Goal: Check status

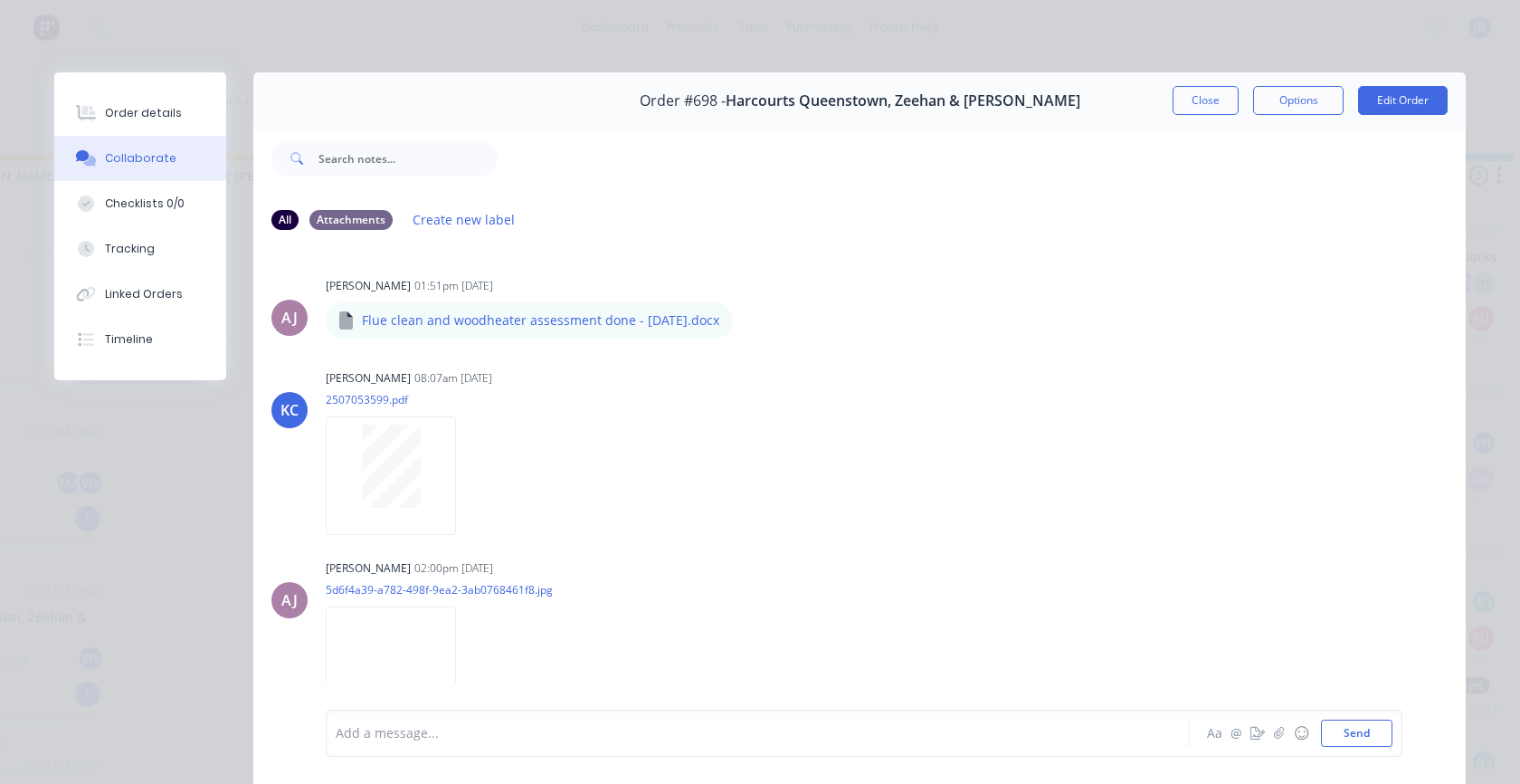
scroll to position [237, 0]
click at [1160, 104] on div "Order #698 - Harcourts [GEOGRAPHIC_DATA], Zeehan & [PERSON_NAME] Close Options …" at bounding box center [860, 100] width 1213 height 57
click at [1192, 94] on button "Close" at bounding box center [1205, 101] width 66 height 29
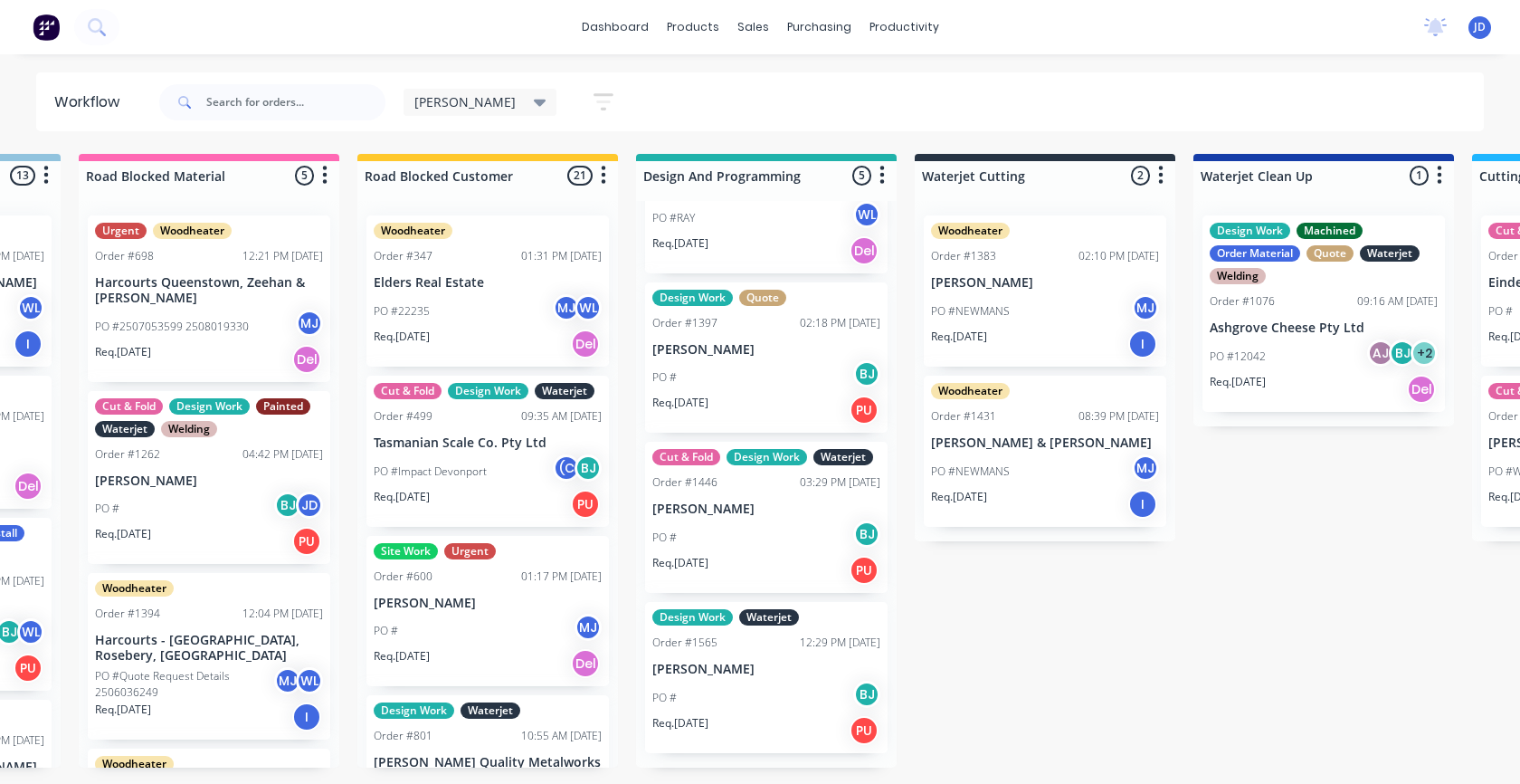
scroll to position [0, 1382]
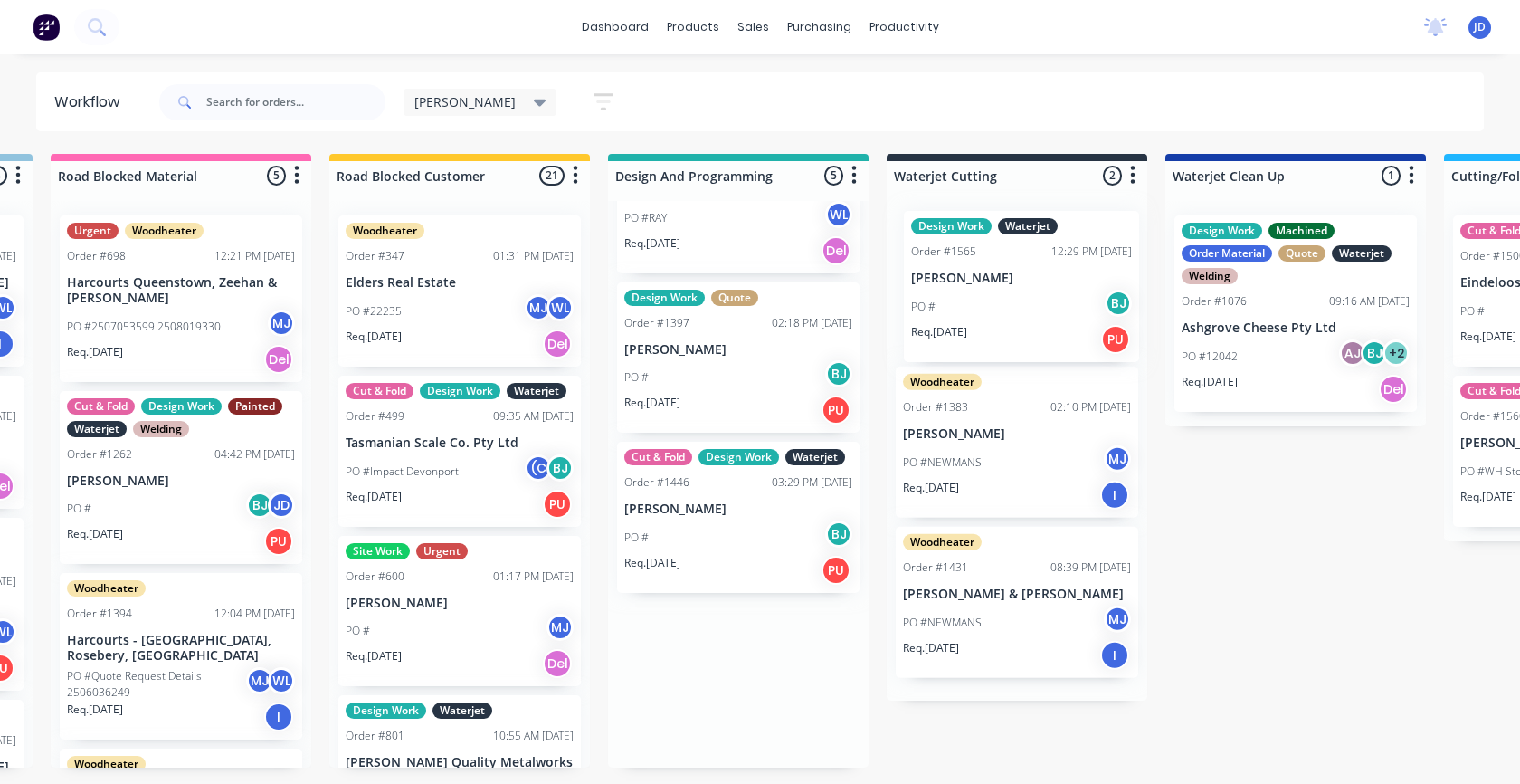
drag, startPoint x: 719, startPoint y: 673, endPoint x: 978, endPoint y: 277, distance: 473.2
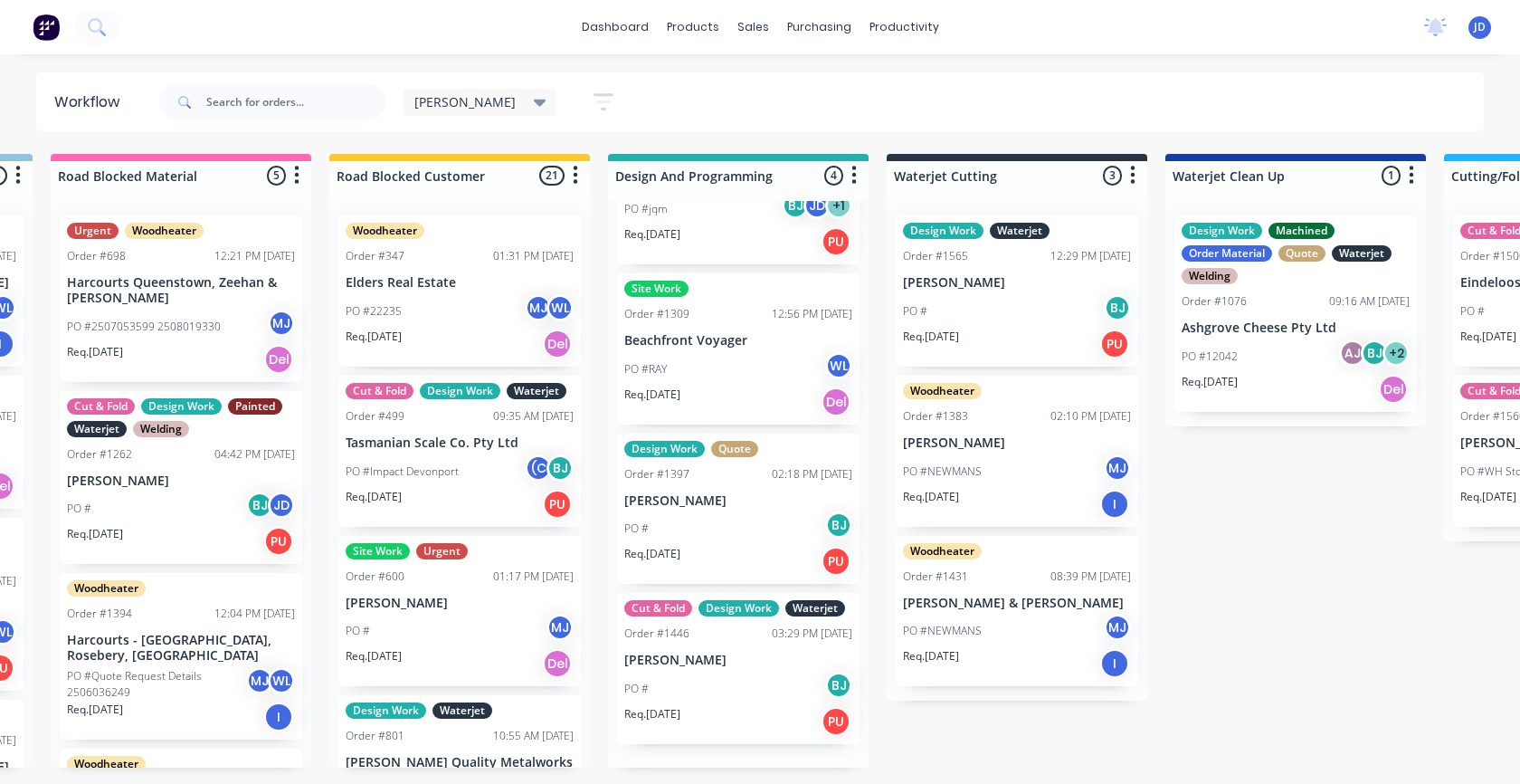
scroll to position [77, 0]
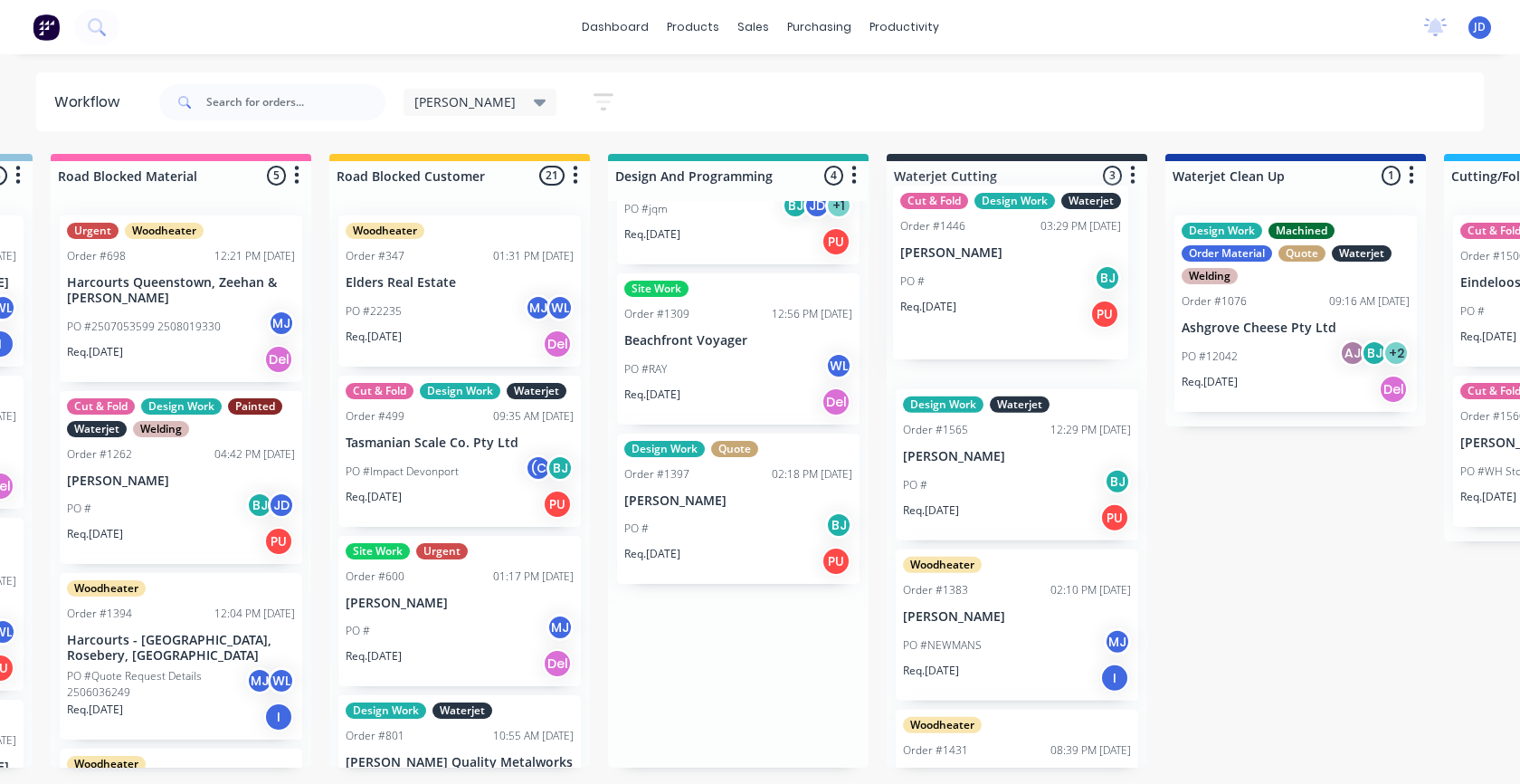
drag, startPoint x: 700, startPoint y: 670, endPoint x: 982, endPoint y: 262, distance: 496.0
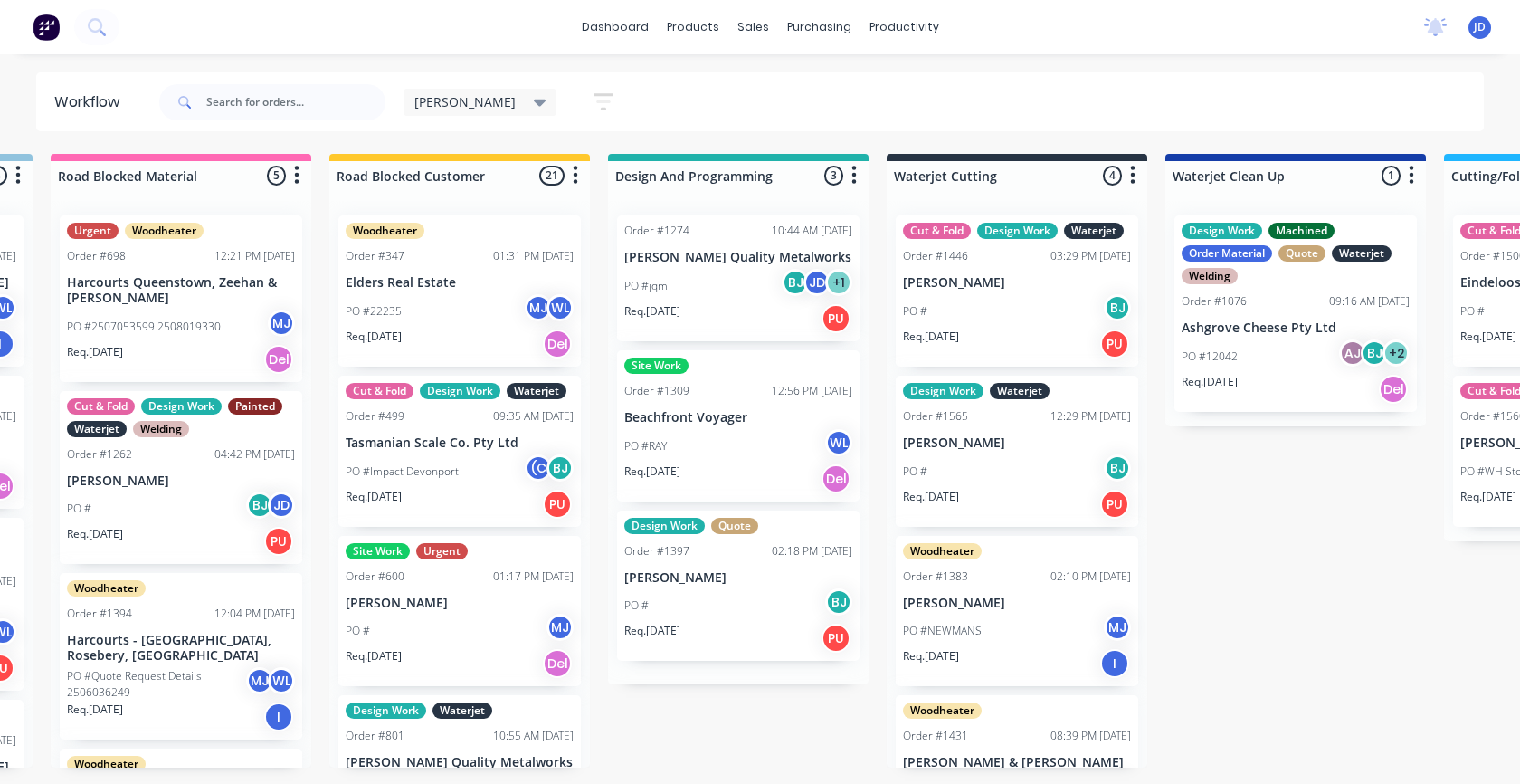
scroll to position [0, 0]
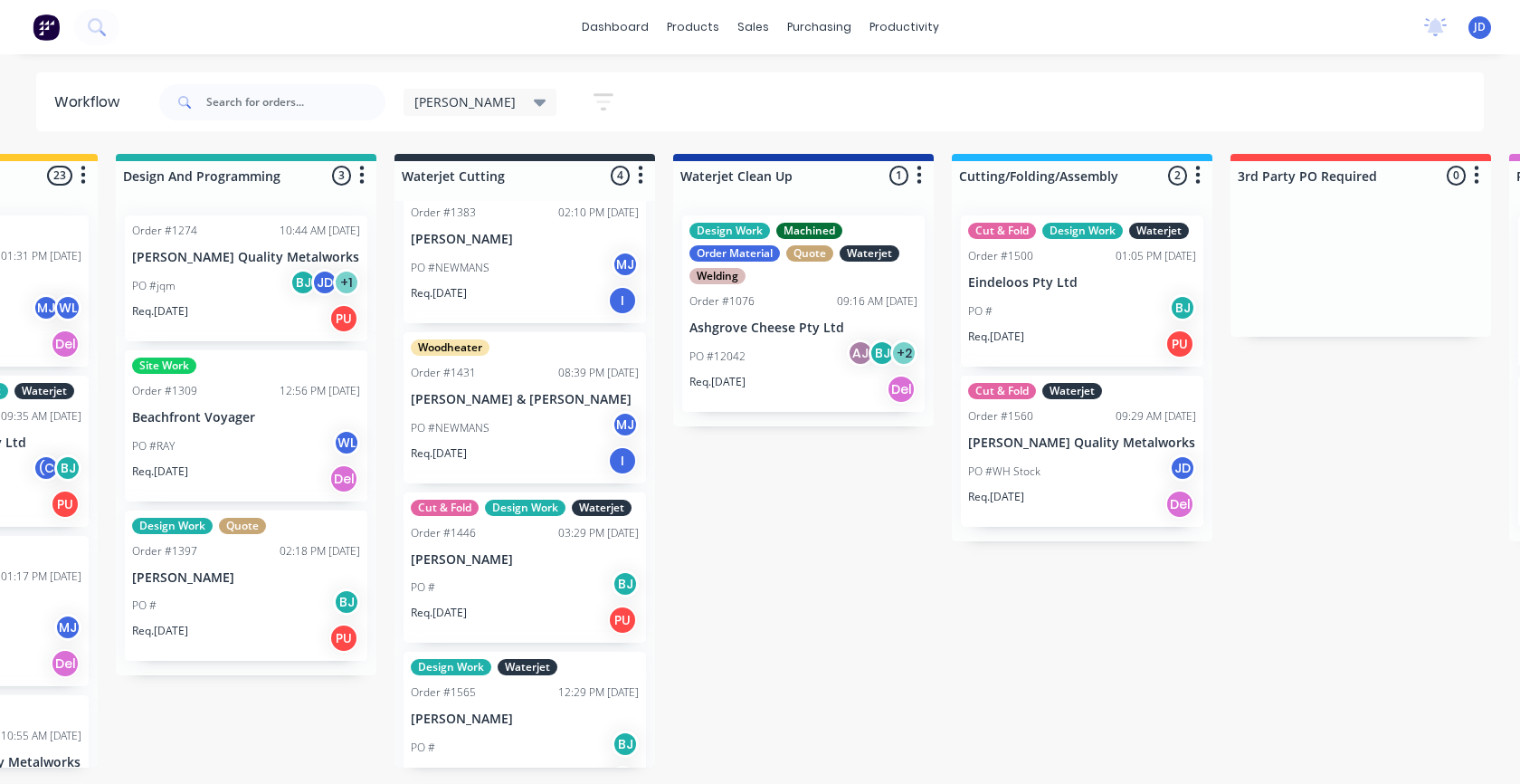
scroll to position [12, 0]
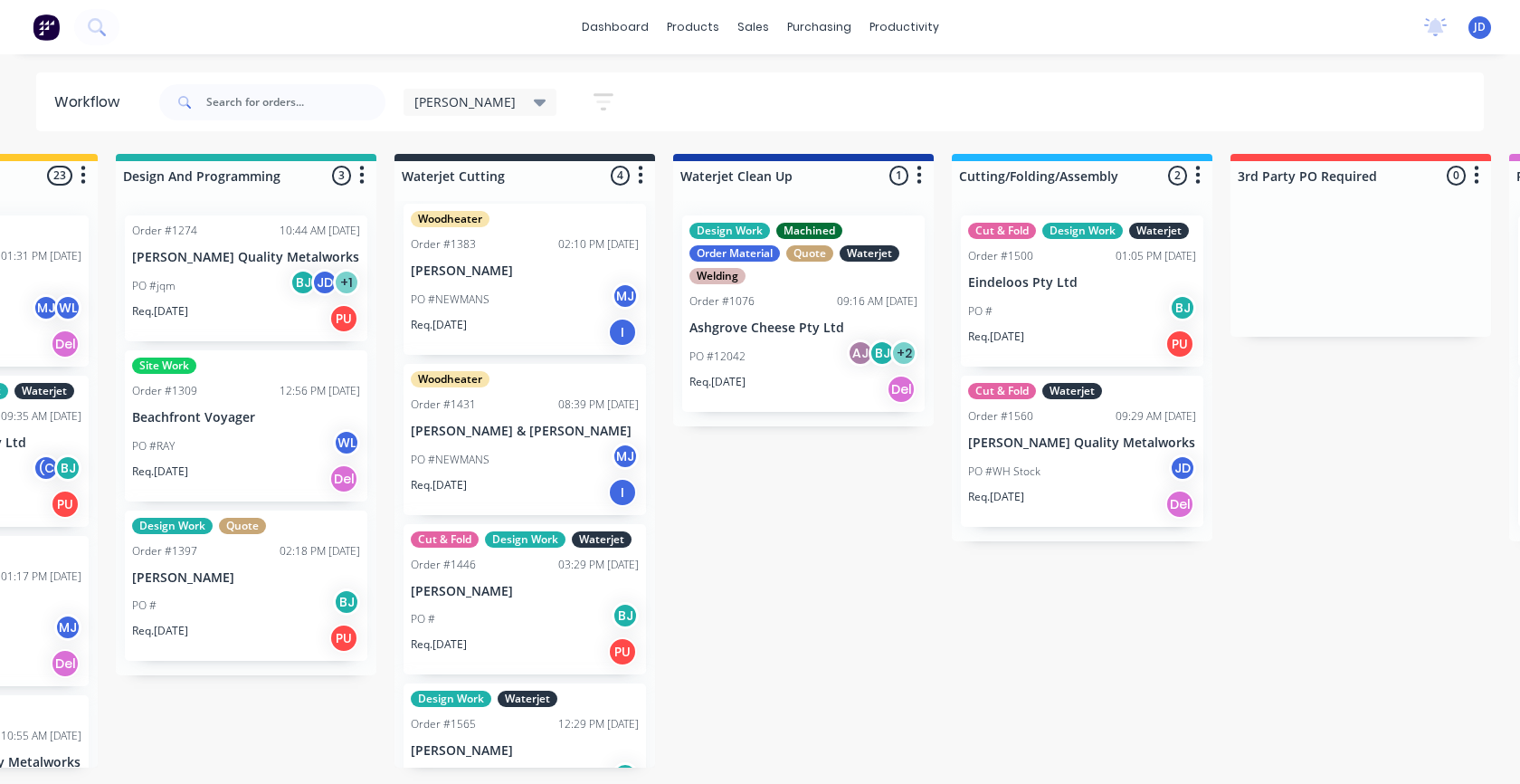
click at [511, 602] on div "Cut & Fold Design Work Waterjet Order #1446 03:29 PM 02/07/25 Damien Hanney PO …" at bounding box center [525, 599] width 243 height 151
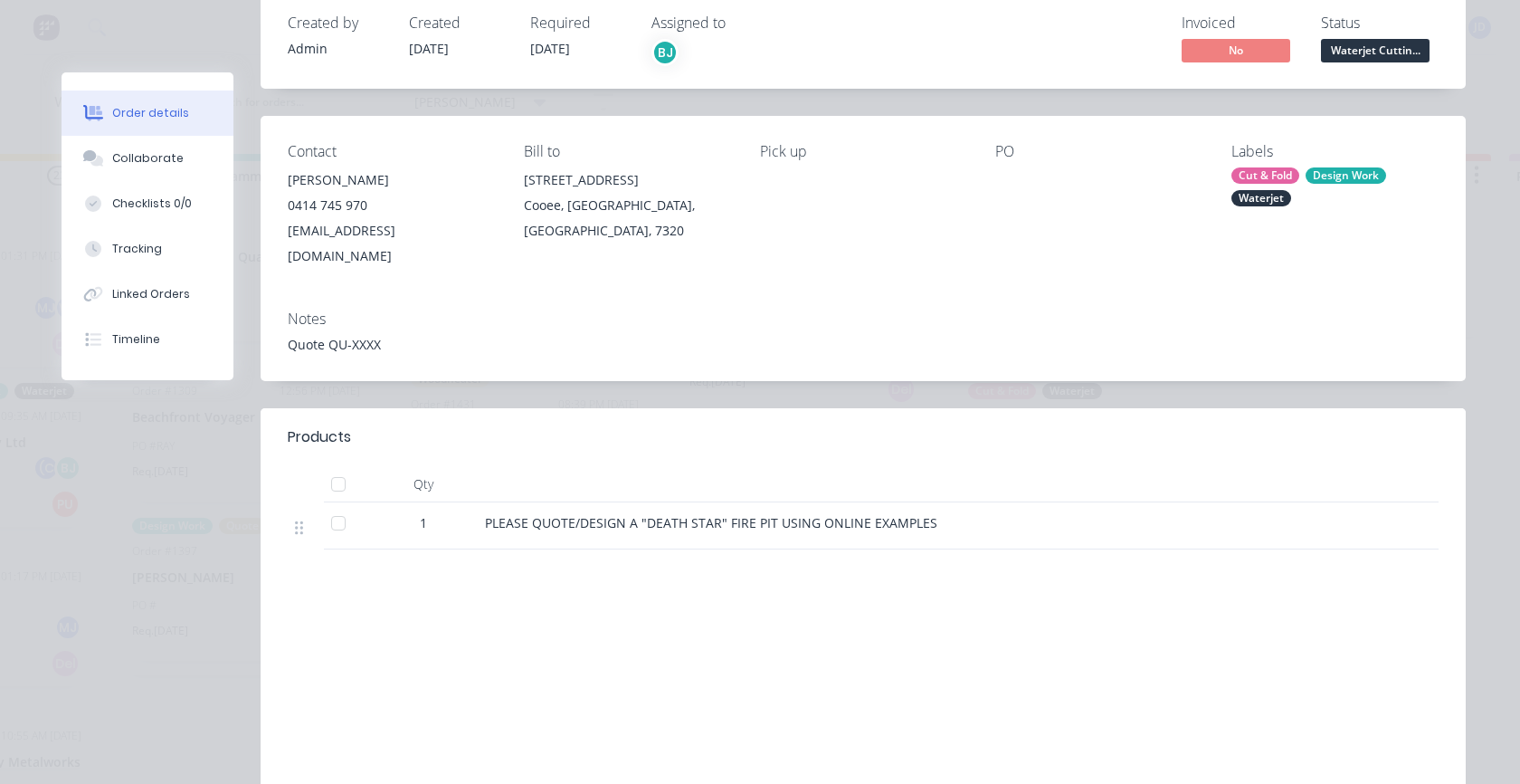
scroll to position [0, 0]
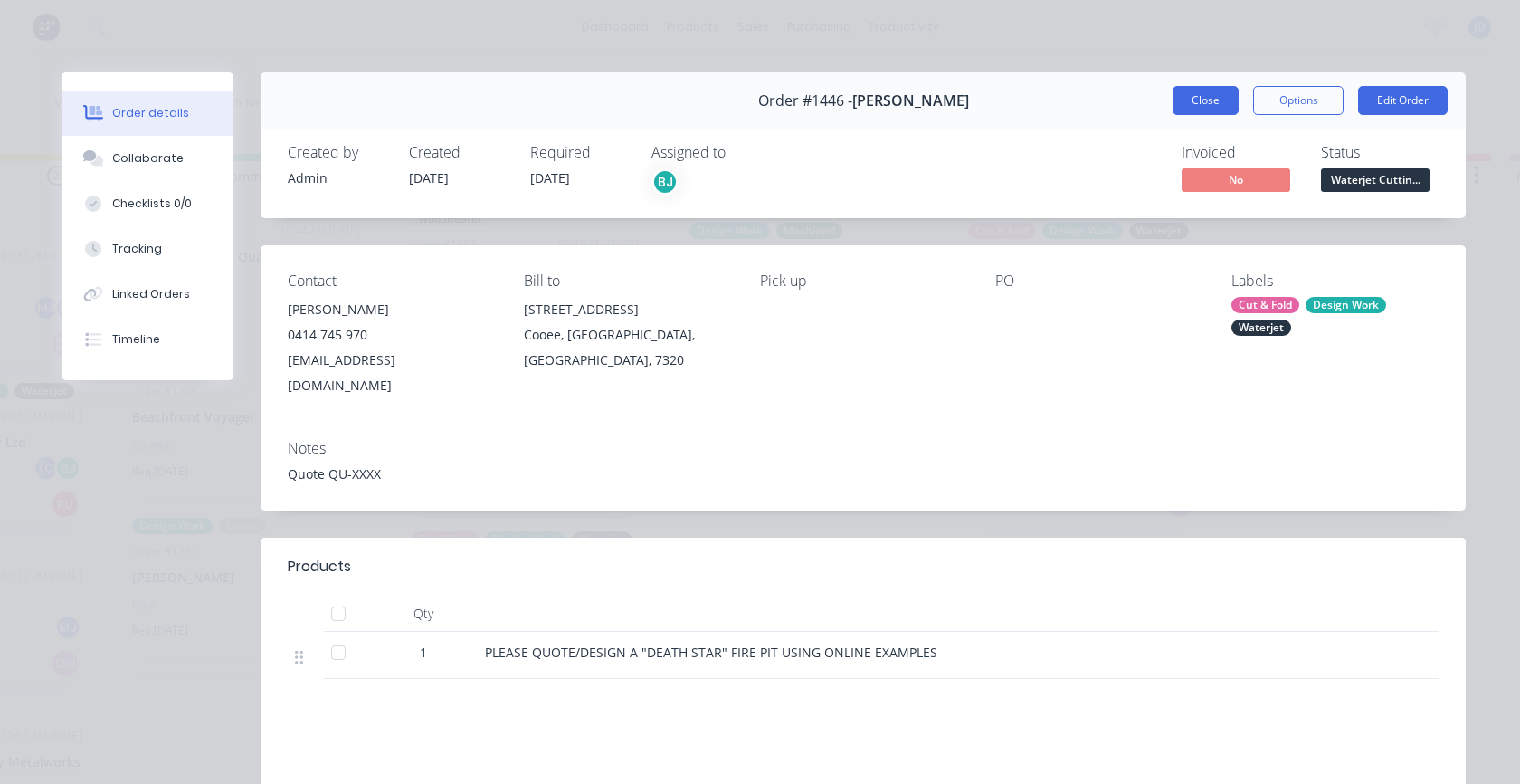
click at [1201, 108] on button "Close" at bounding box center [1205, 101] width 66 height 29
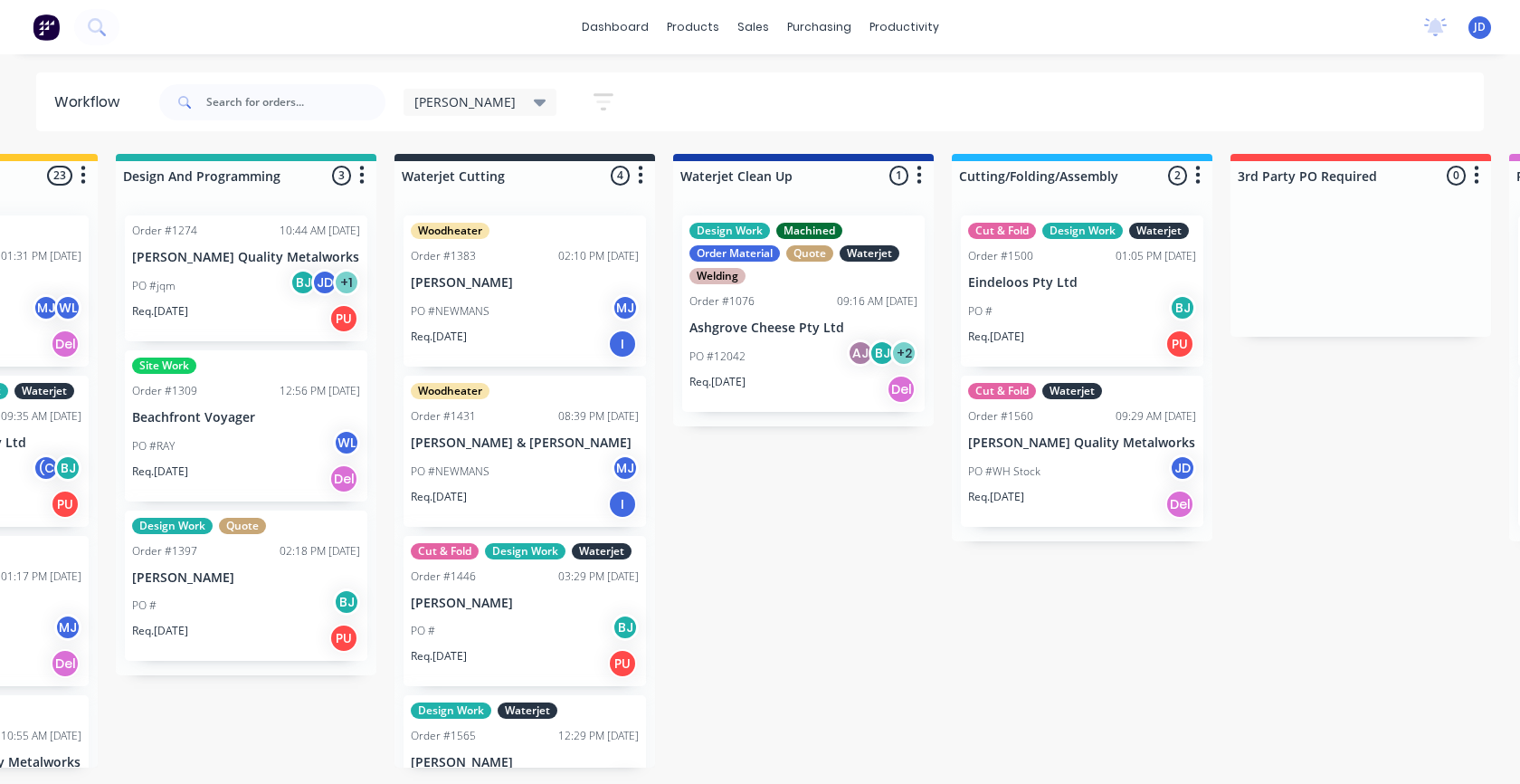
click at [547, 348] on div "Req. 30/06/25 I" at bounding box center [525, 344] width 228 height 31
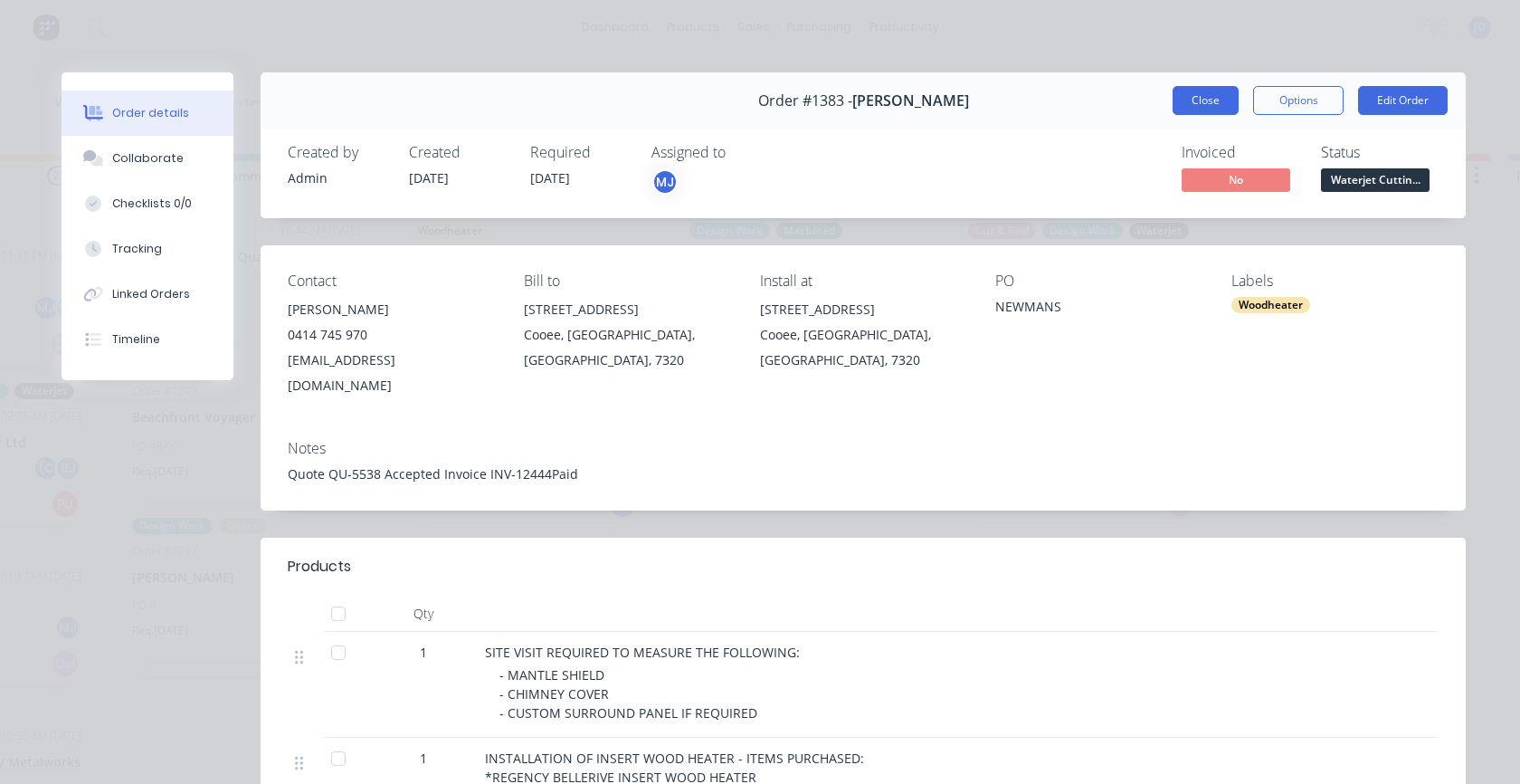
click at [1226, 102] on button "Close" at bounding box center [1205, 101] width 66 height 29
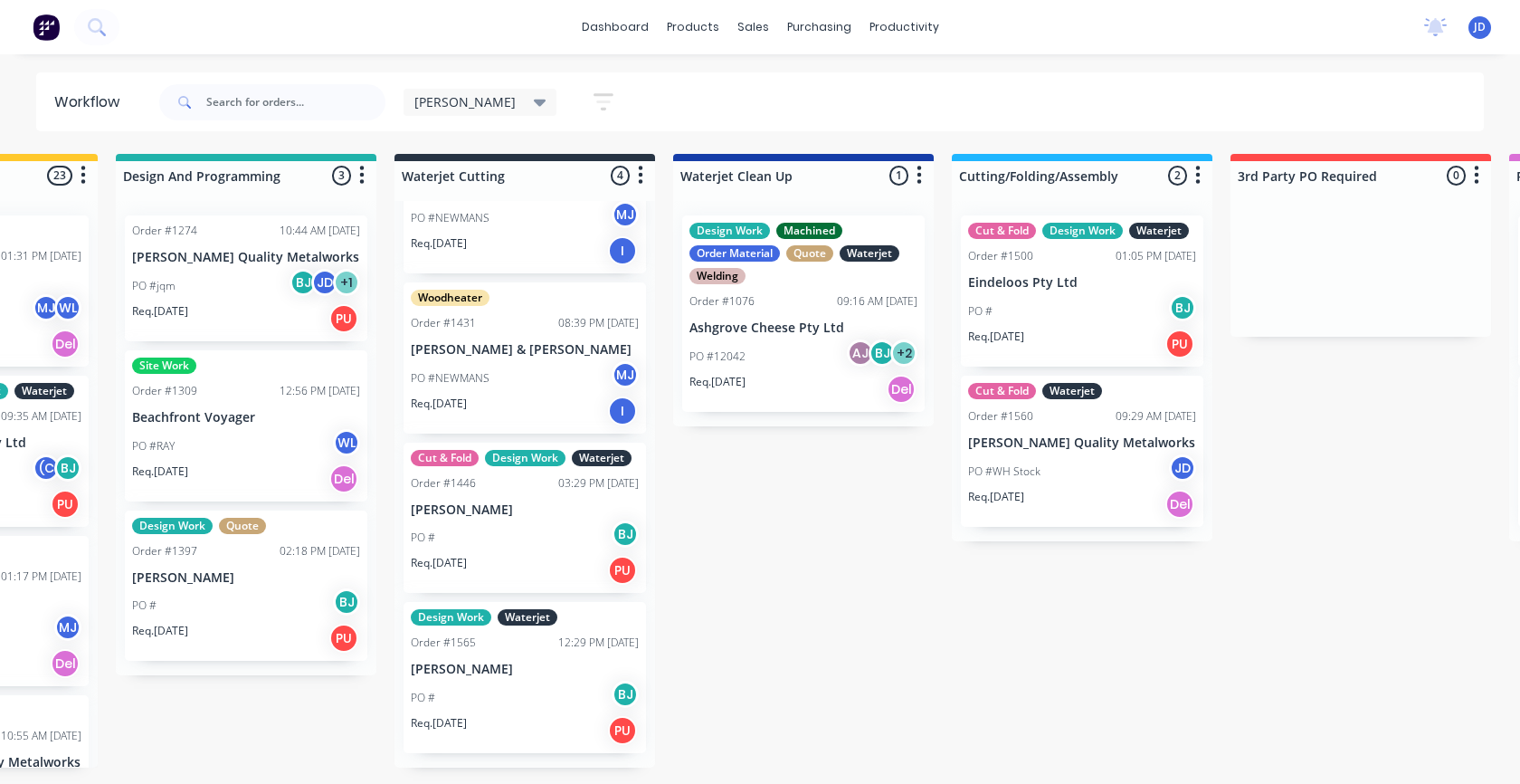
scroll to position [103, 0]
click at [517, 712] on div "PO # BJ" at bounding box center [525, 698] width 228 height 35
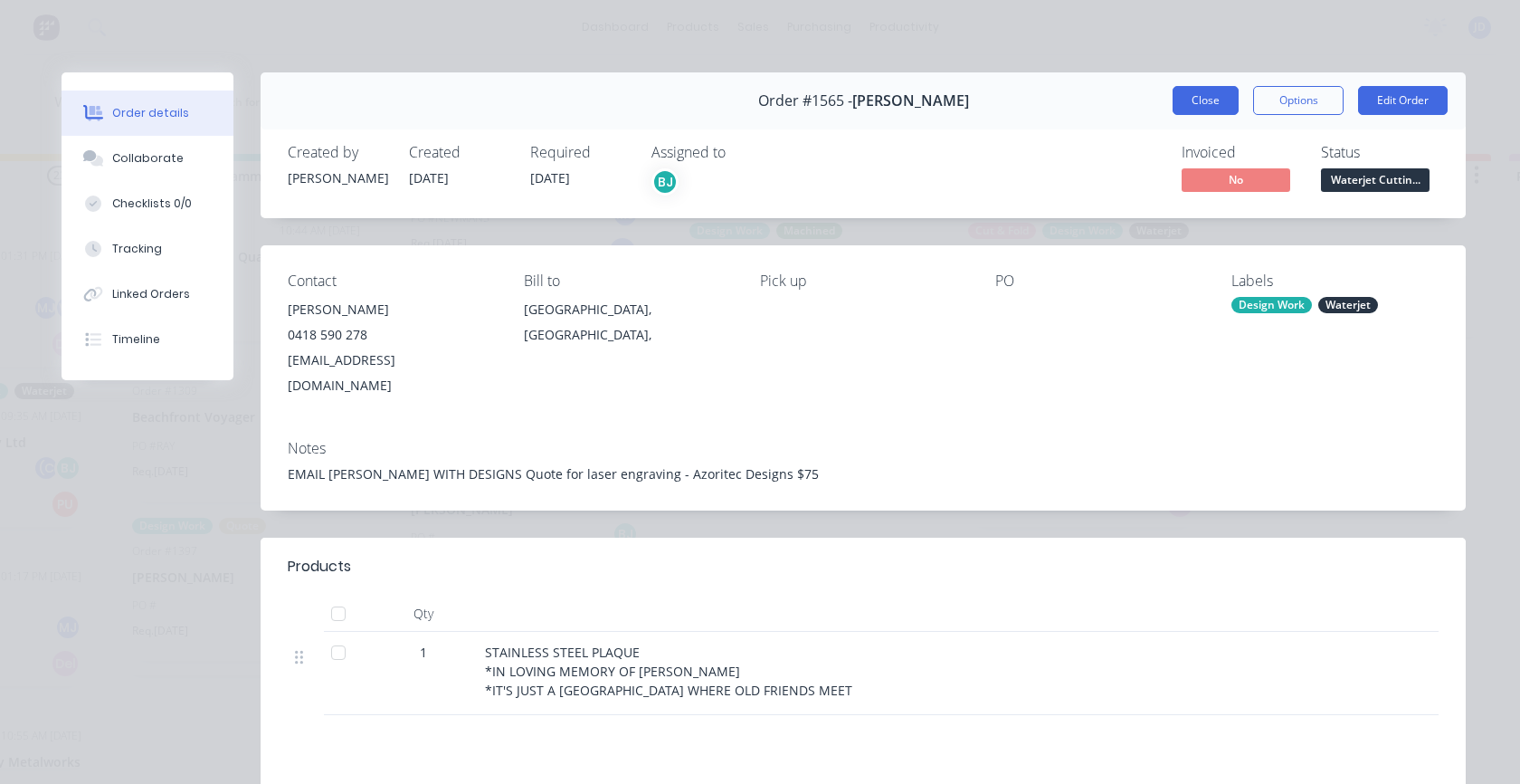
click at [1210, 102] on button "Close" at bounding box center [1205, 101] width 66 height 29
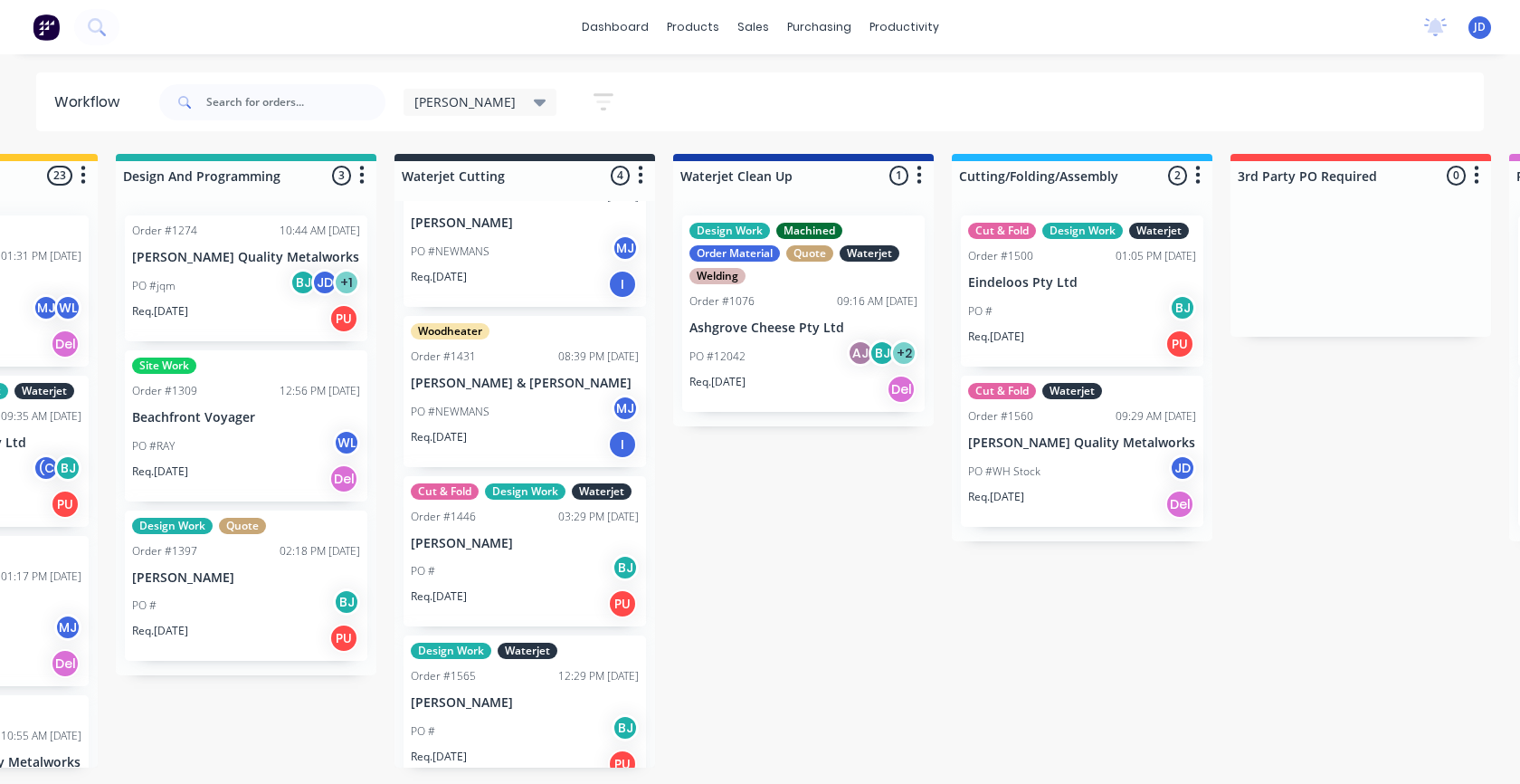
scroll to position [0, 0]
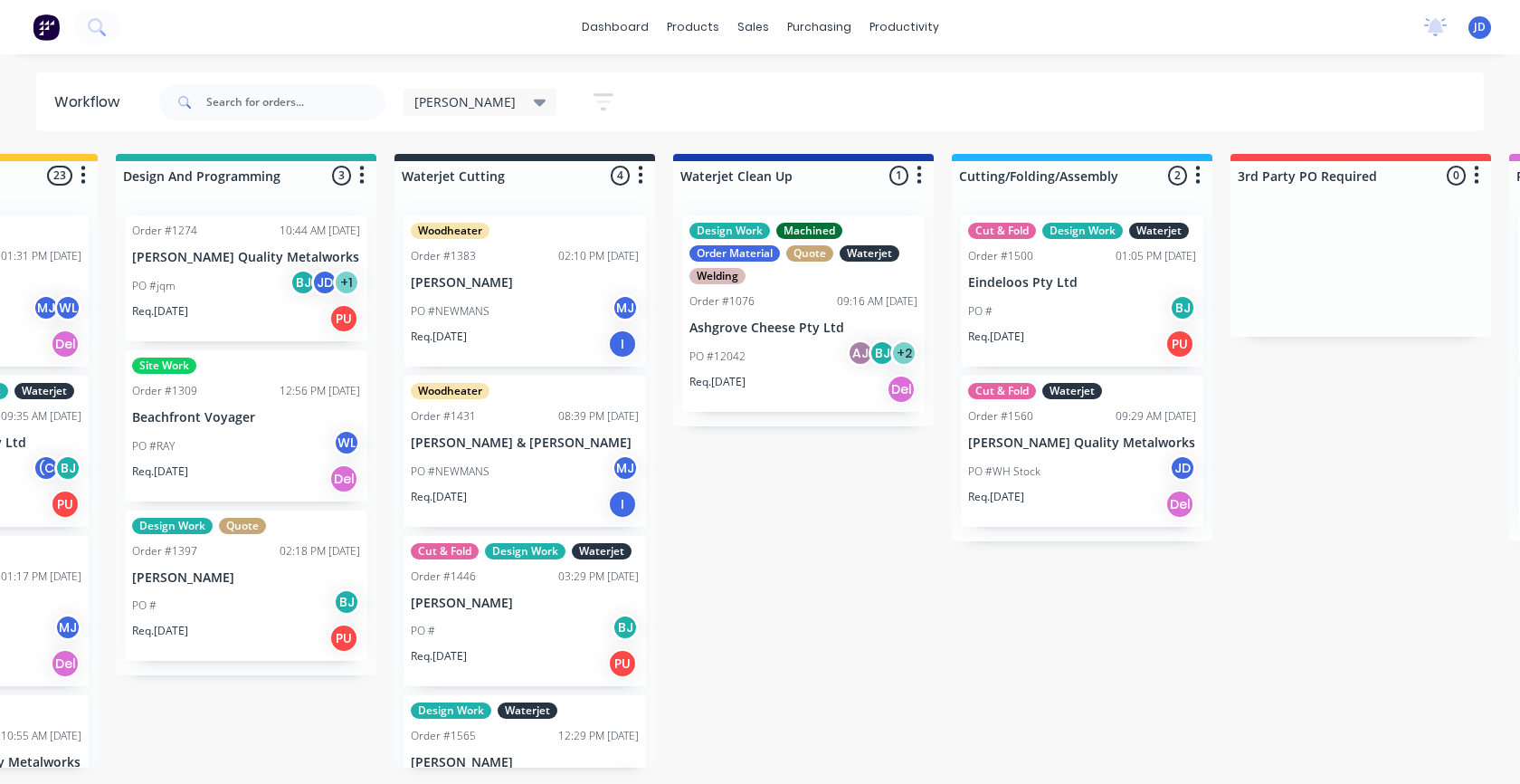
click at [1036, 436] on p "[PERSON_NAME] Quality Metalworks" at bounding box center [1082, 443] width 228 height 15
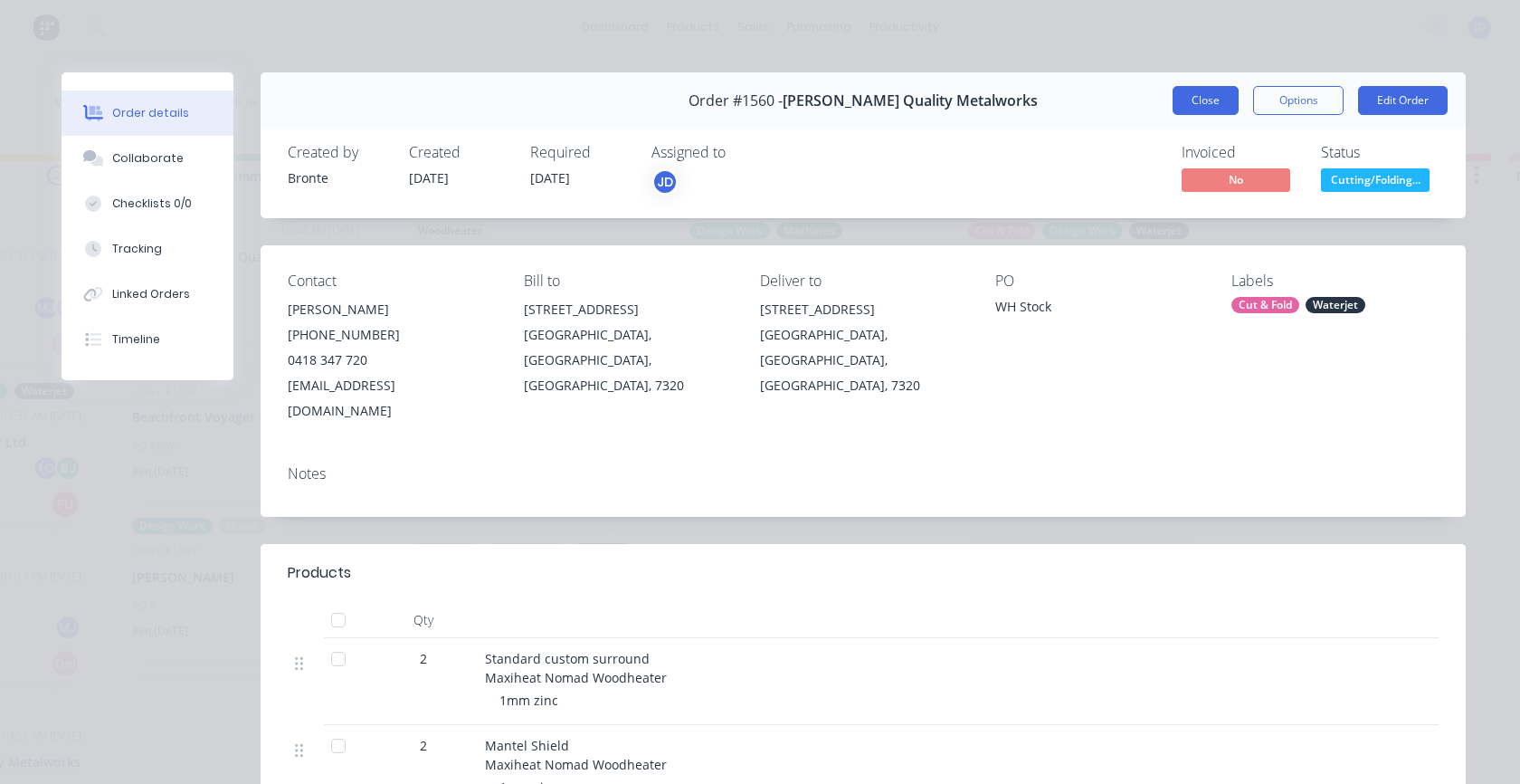
click at [1226, 99] on button "Close" at bounding box center [1205, 101] width 66 height 29
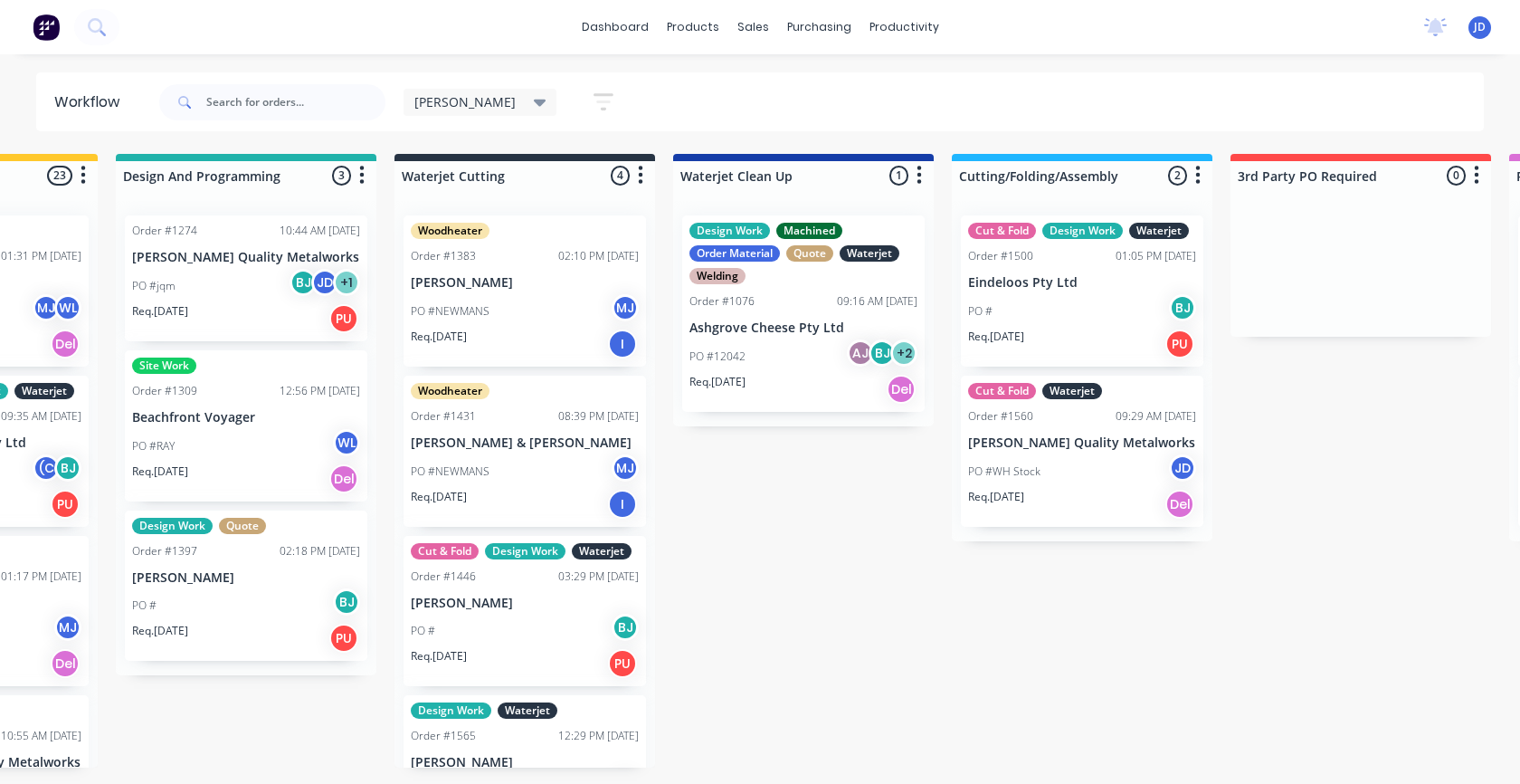
click at [534, 648] on div "PO # BJ" at bounding box center [525, 630] width 228 height 35
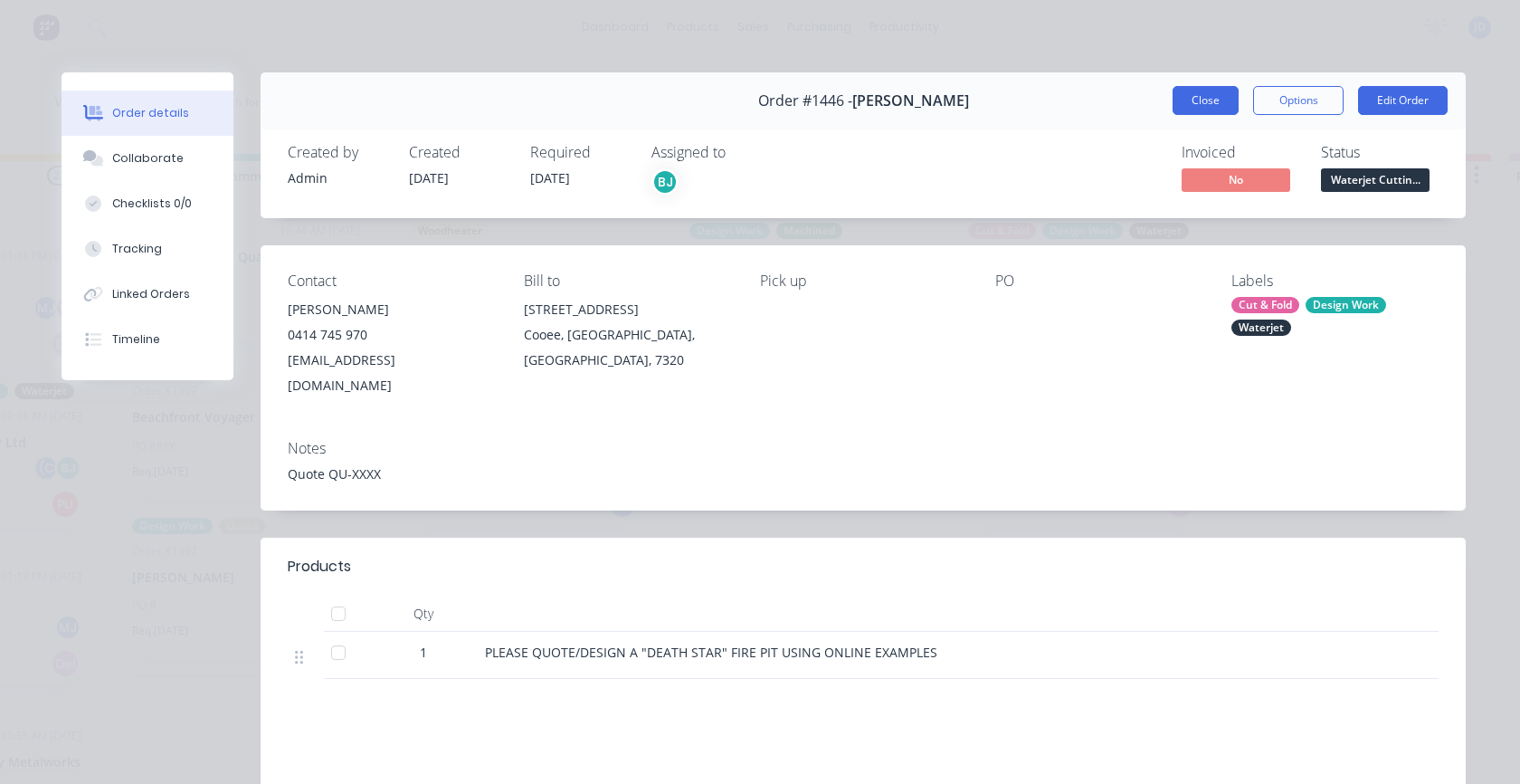
click at [1177, 97] on button "Close" at bounding box center [1205, 101] width 66 height 29
